Goal: Task Accomplishment & Management: Manage account settings

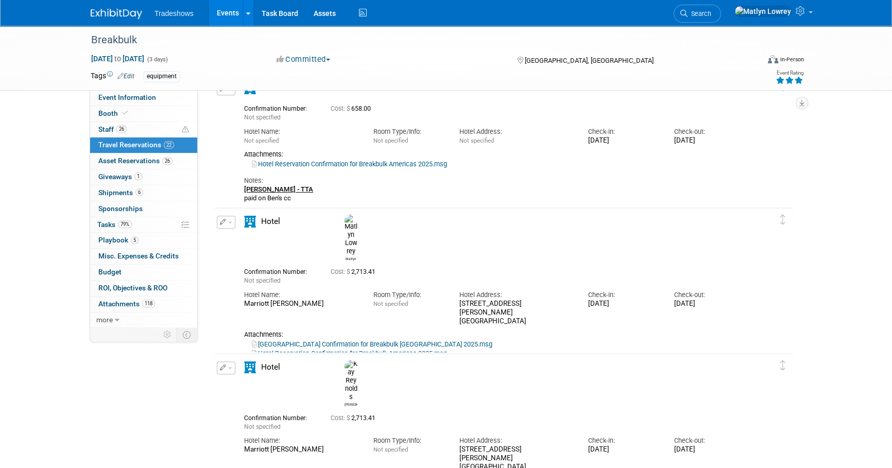
click at [226, 13] on link "Events" at bounding box center [228, 13] width 38 height 26
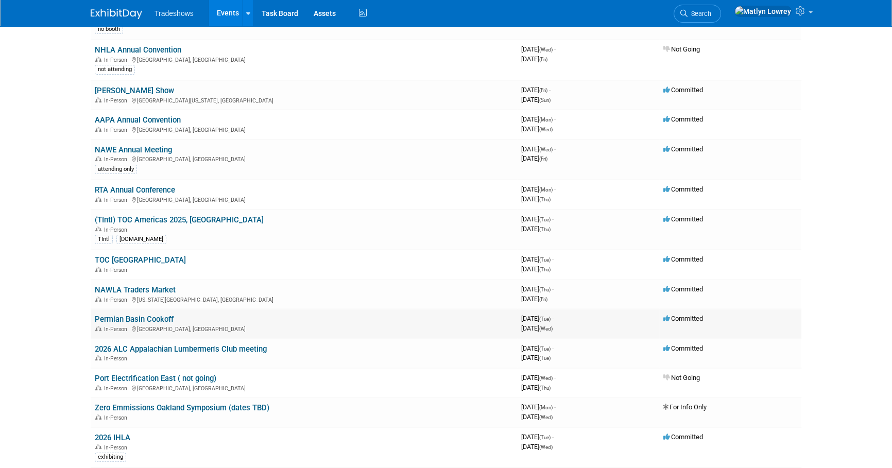
scroll to position [281, 0]
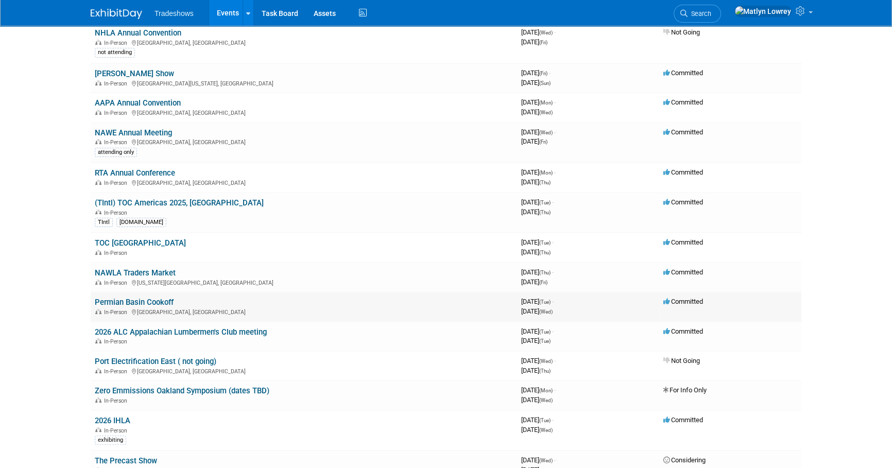
click at [138, 300] on link "Permian Basin Cookoff" at bounding box center [134, 302] width 79 height 9
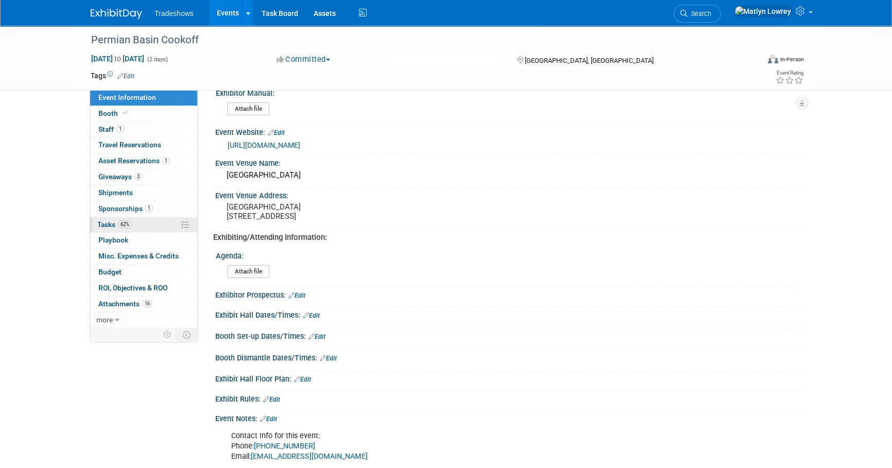
scroll to position [234, 0]
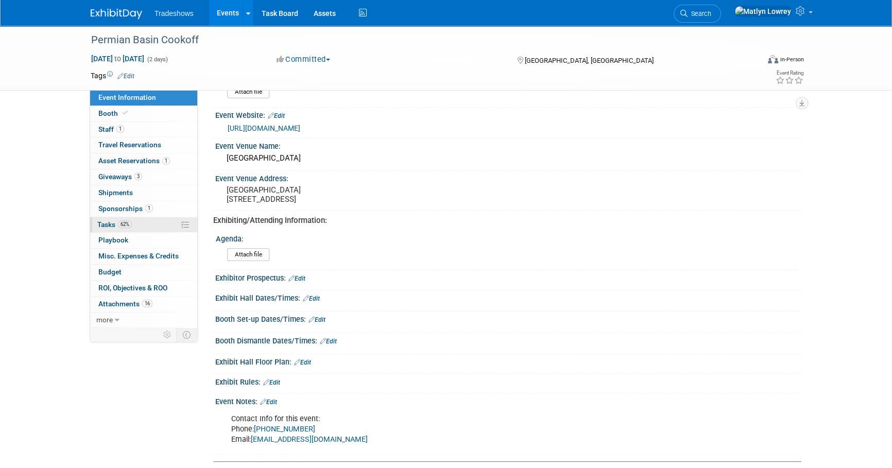
click at [130, 220] on span "62%" at bounding box center [125, 224] width 14 height 8
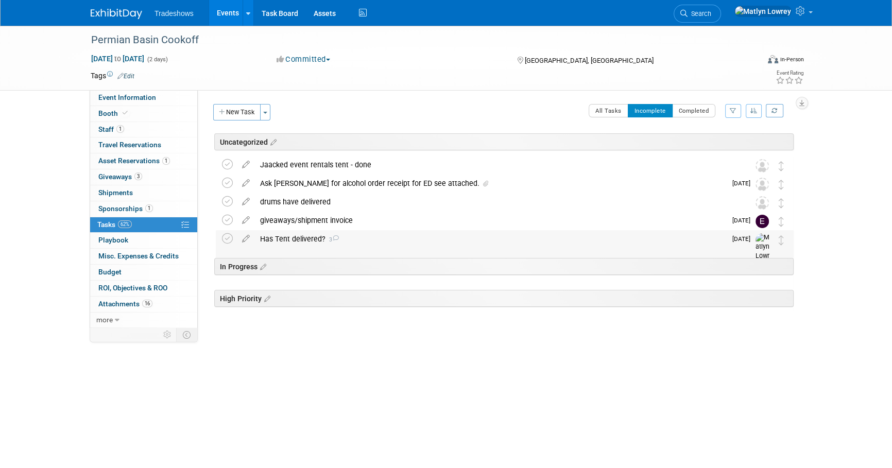
click at [299, 238] on div "Has Tent delivered? 3" at bounding box center [490, 239] width 471 height 18
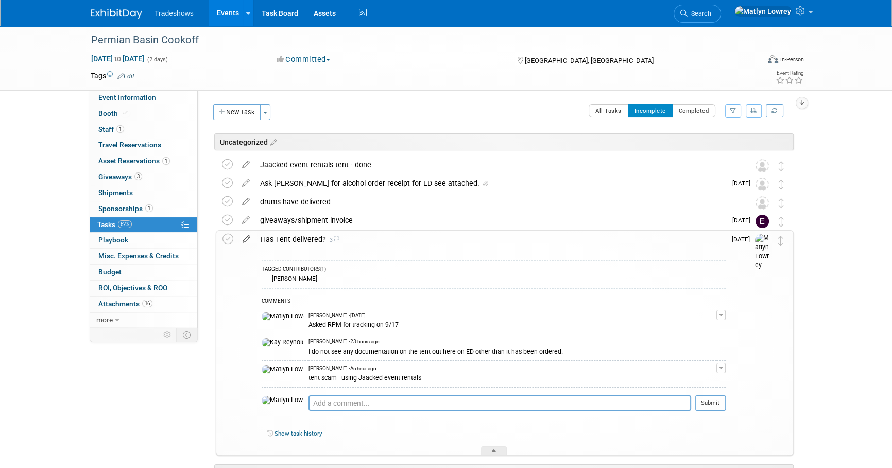
click at [247, 237] on icon at bounding box center [246, 237] width 18 height 13
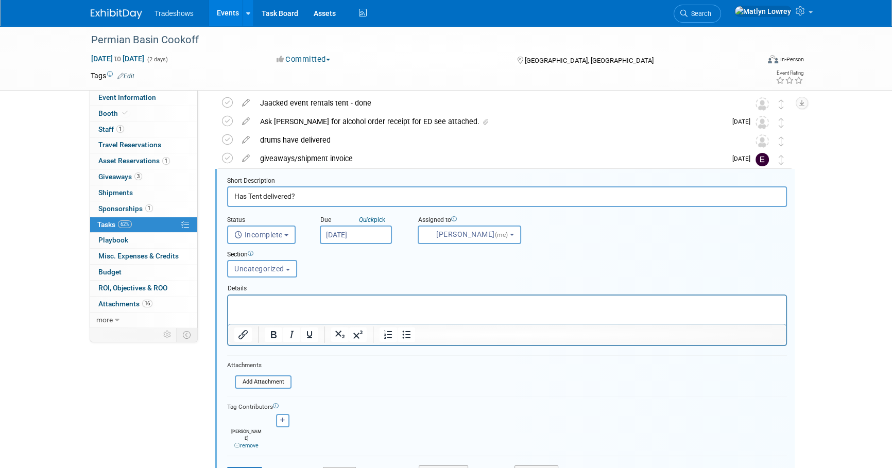
scroll to position [79, 0]
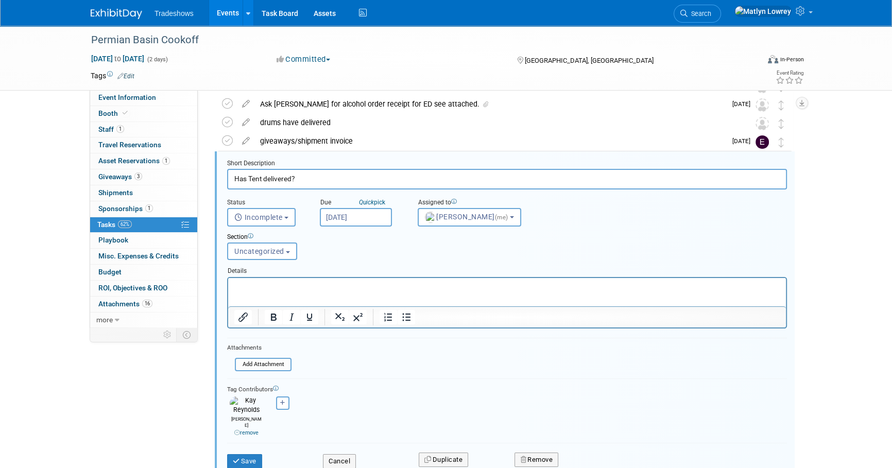
drag, startPoint x: 272, startPoint y: 284, endPoint x: 264, endPoint y: 278, distance: 9.9
click at [271, 284] on p "Rich Text Area. Press ALT-0 for help." at bounding box center [507, 287] width 546 height 10
click at [331, 182] on input "Has Tent delivered?" at bounding box center [507, 179] width 560 height 20
type input "Has Tent delivered? - ended up renting one - see attachment for details"
click at [299, 289] on p "see attachment for" at bounding box center [507, 287] width 546 height 10
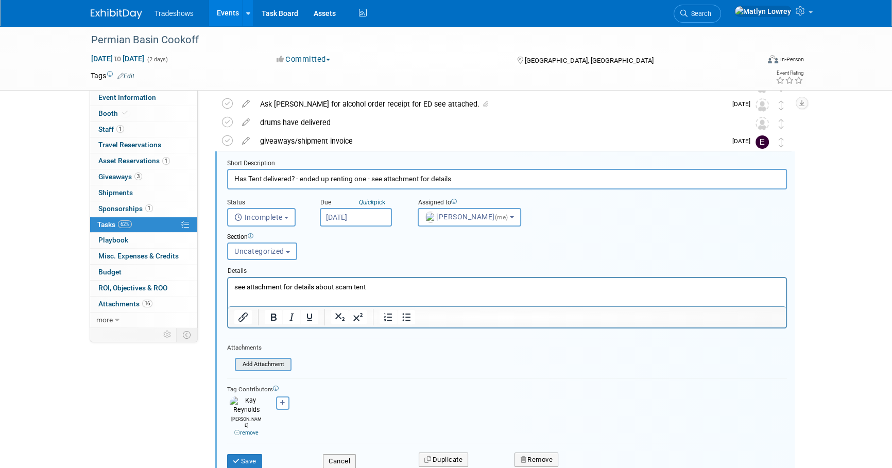
click at [249, 368] on input "file" at bounding box center [237, 364] width 105 height 11
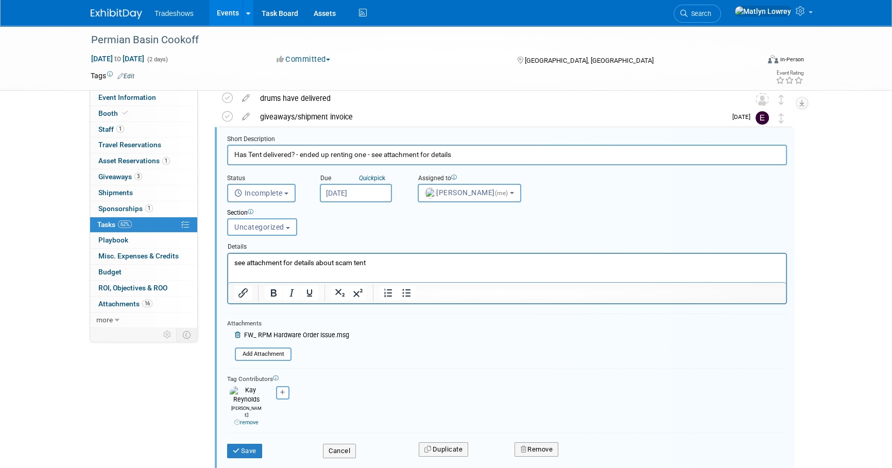
scroll to position [126, 0]
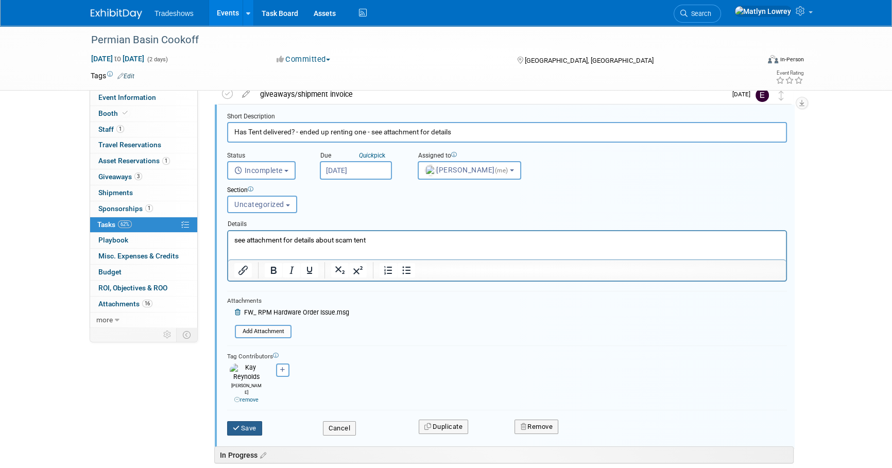
click at [251, 421] on button "Save" at bounding box center [244, 428] width 35 height 14
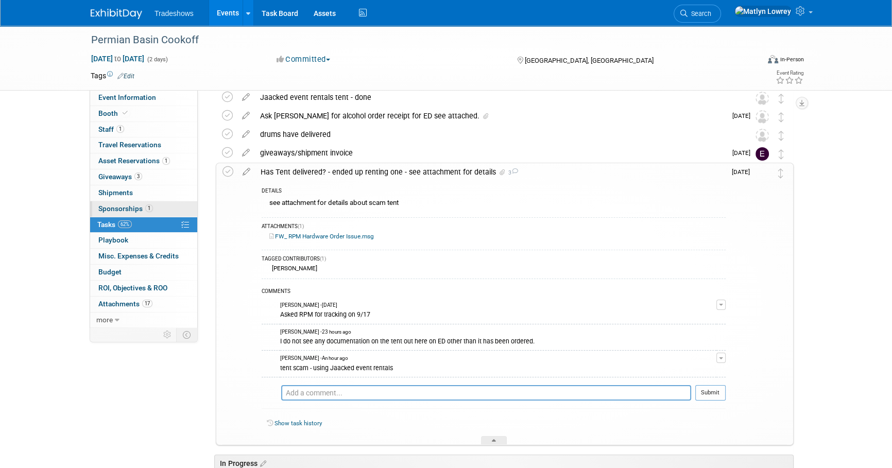
scroll to position [0, 0]
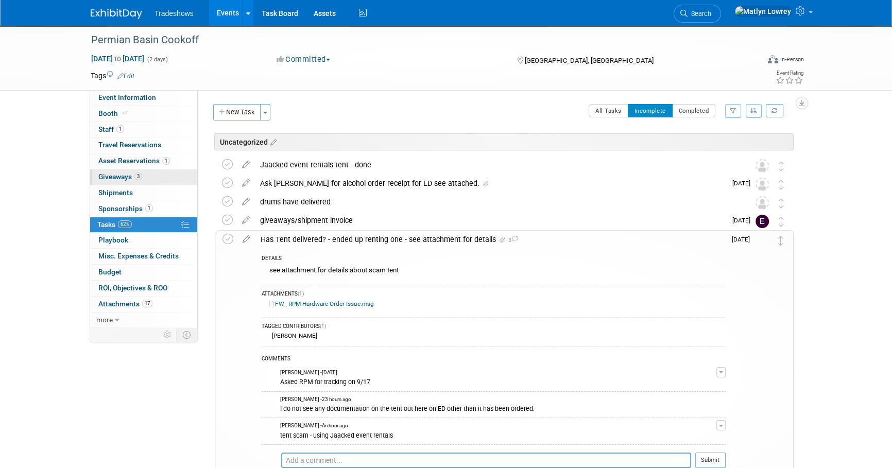
click at [133, 177] on span "Giveaways 3" at bounding box center [120, 177] width 44 height 8
